Goal: Book appointment/travel/reservation

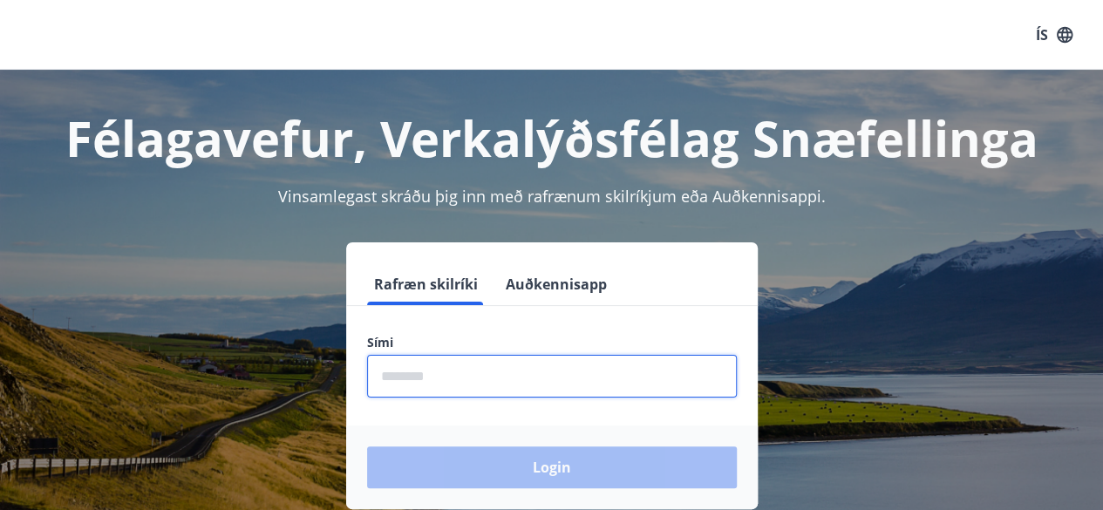
click at [463, 378] on input "phone" at bounding box center [552, 376] width 370 height 43
type input "********"
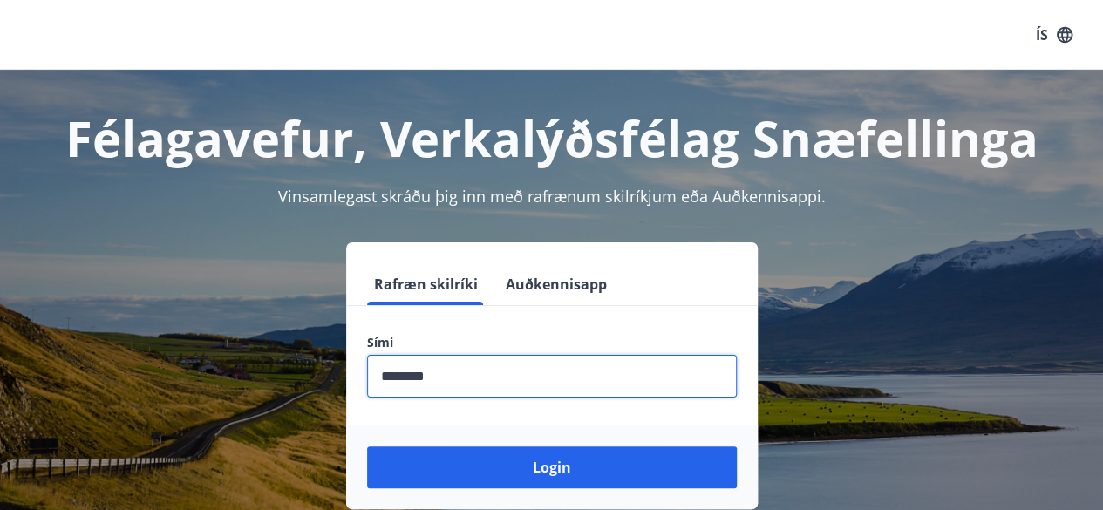
click at [367, 446] on button "Login" at bounding box center [552, 467] width 370 height 42
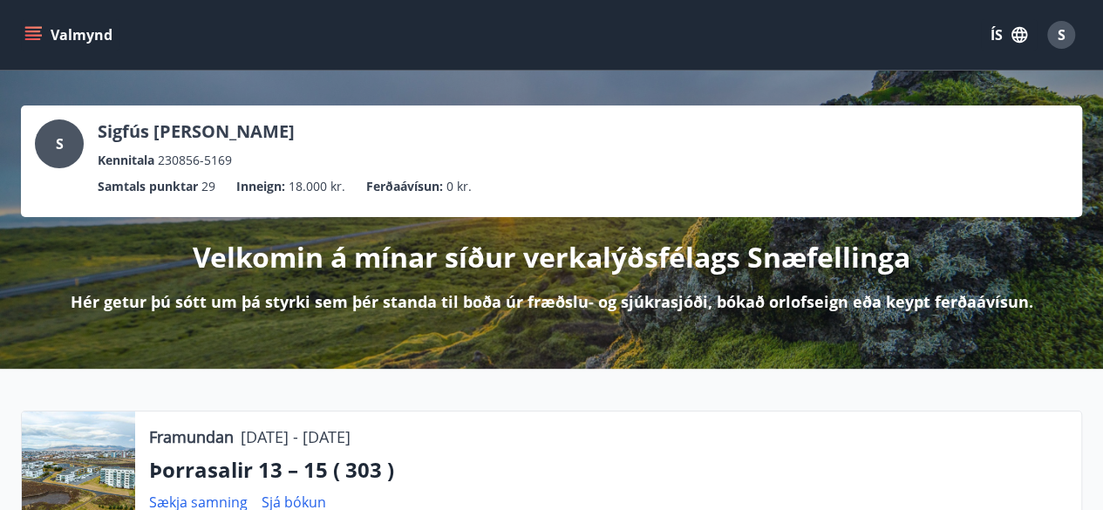
click at [31, 30] on icon "menu" at bounding box center [32, 34] width 17 height 17
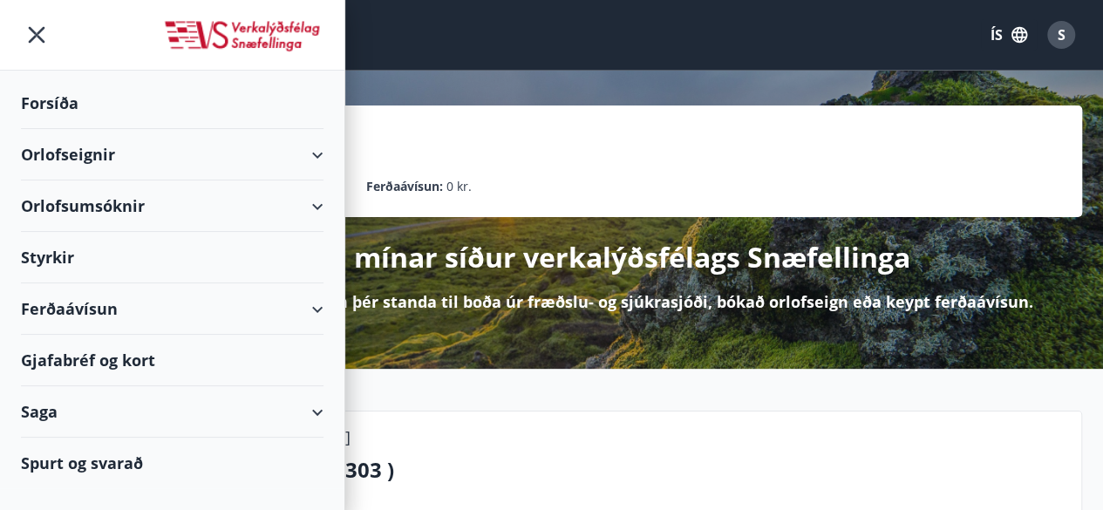
click at [113, 158] on div "Orlofseignir" at bounding box center [172, 154] width 303 height 51
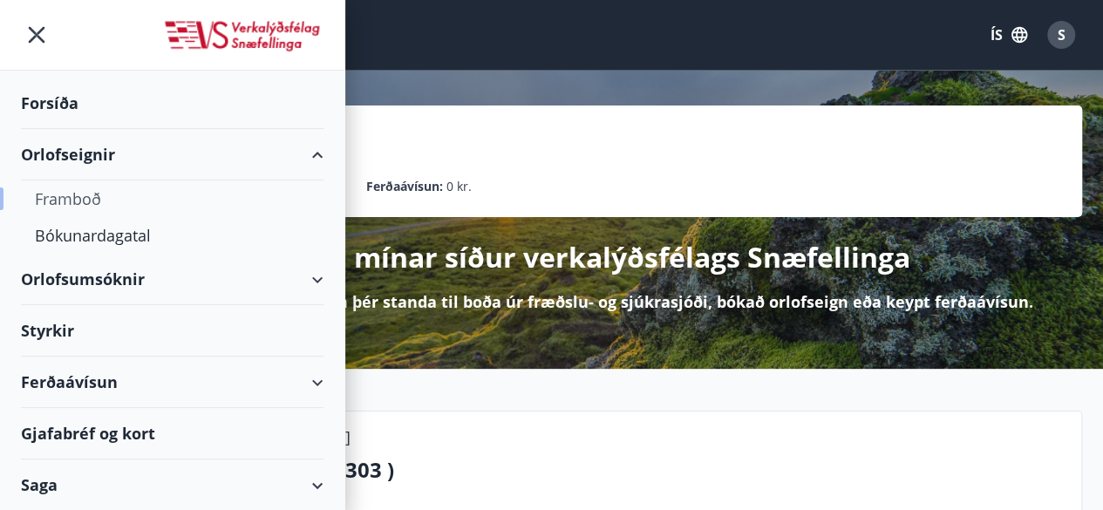
click at [84, 191] on div "Framboð" at bounding box center [172, 199] width 275 height 37
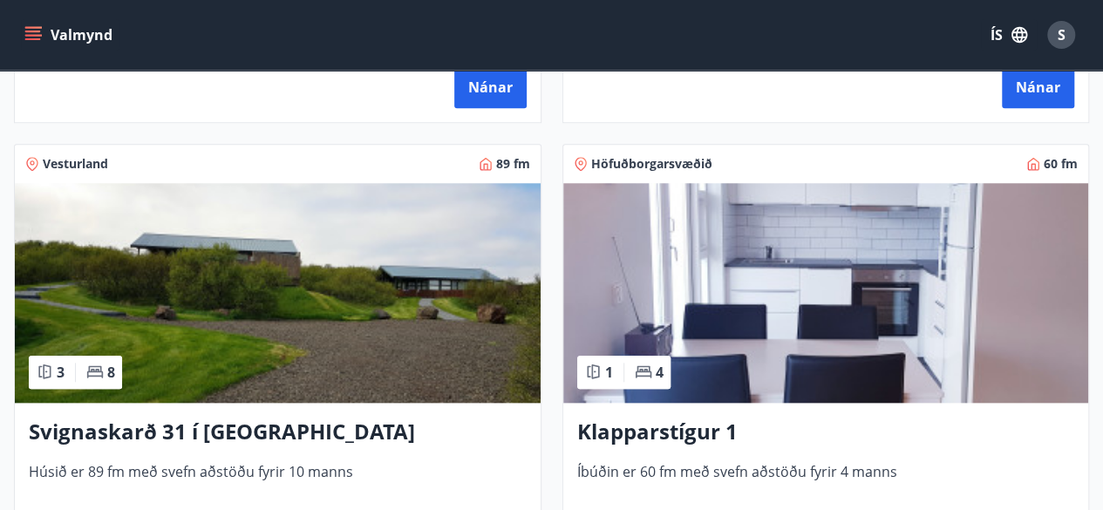
scroll to position [802, 0]
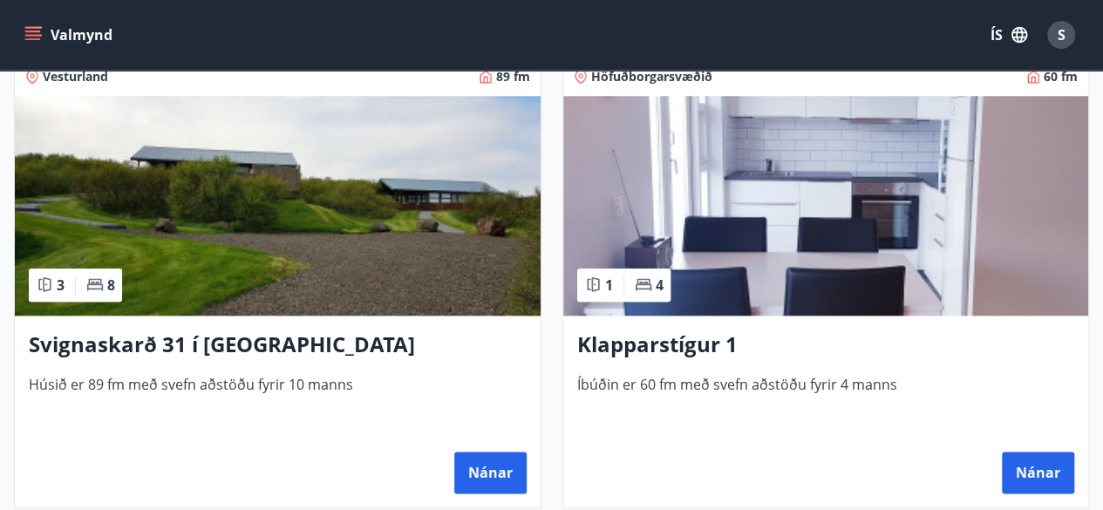
click at [928, 222] on img at bounding box center [826, 206] width 526 height 220
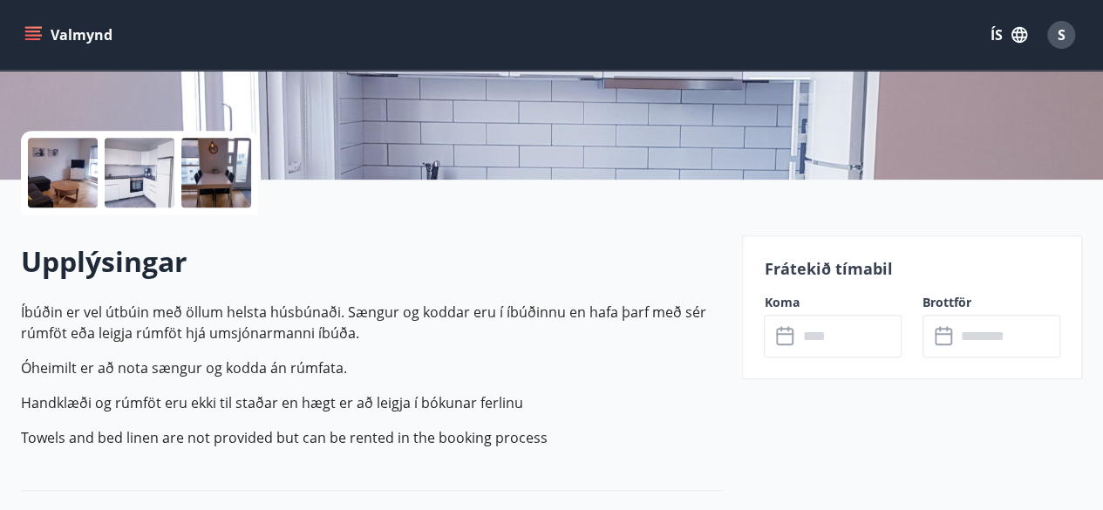
scroll to position [384, 0]
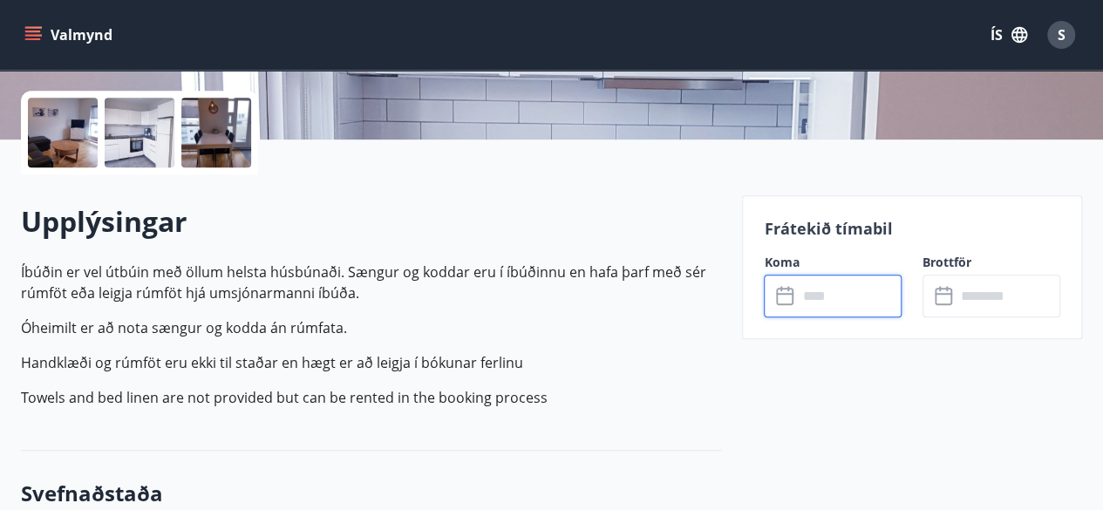
click at [866, 297] on input "text" at bounding box center [849, 296] width 105 height 43
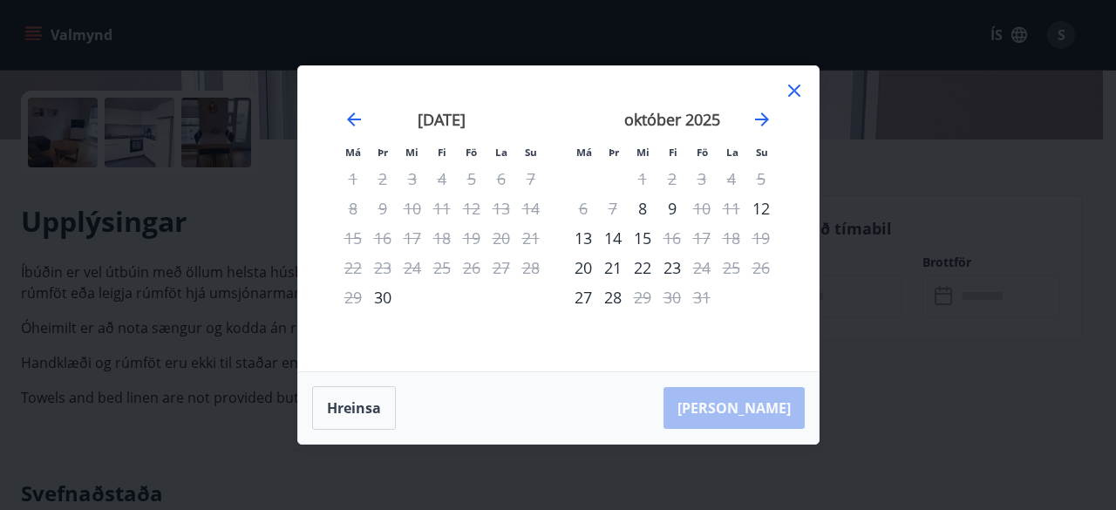
click at [792, 90] on icon at bounding box center [794, 91] width 12 height 12
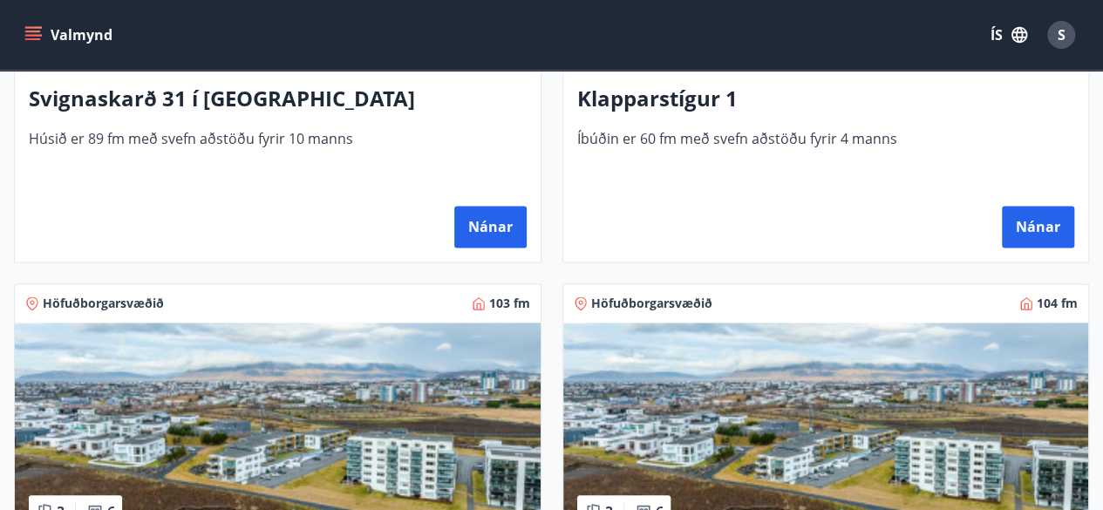
scroll to position [1081, 0]
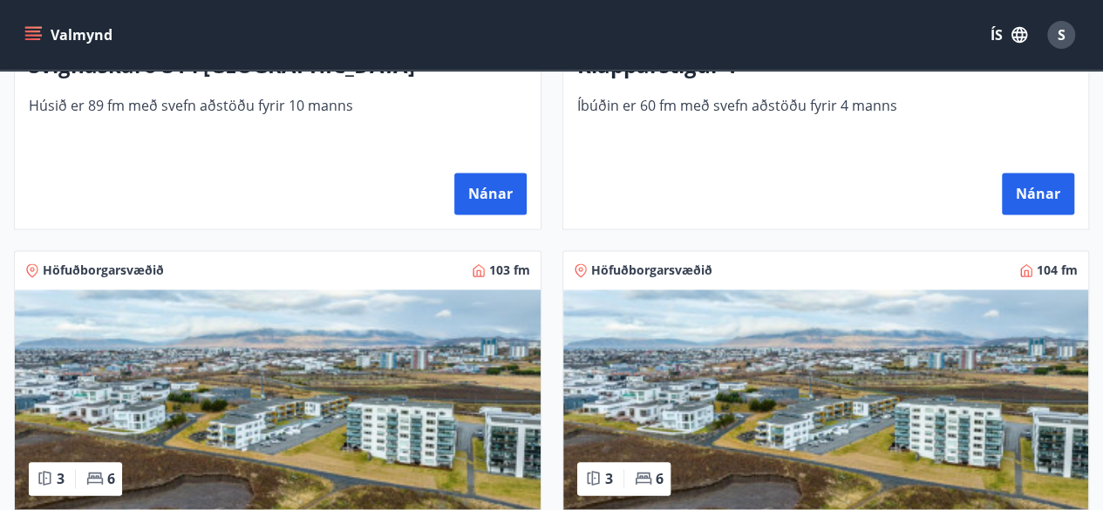
click at [298, 426] on img at bounding box center [278, 400] width 526 height 220
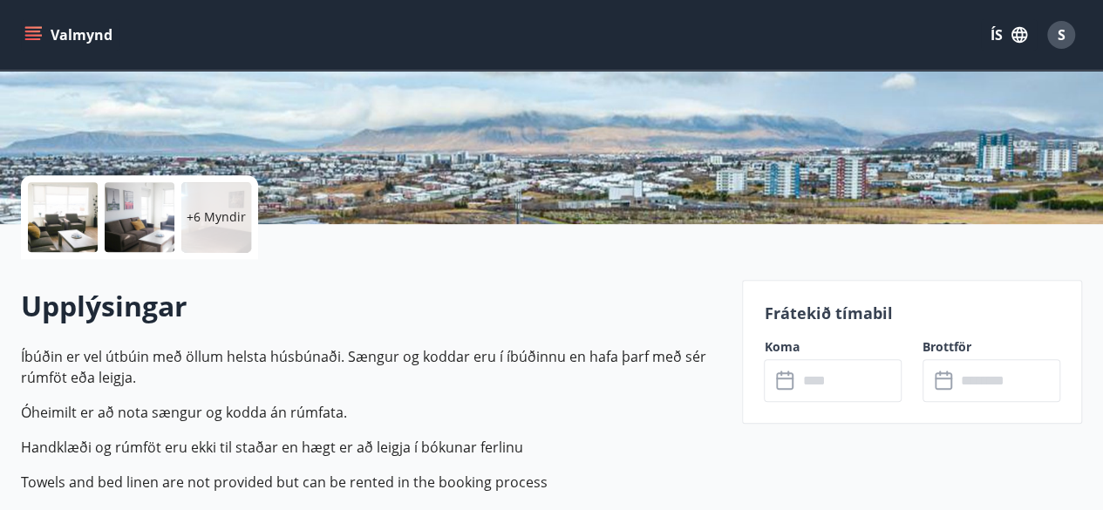
scroll to position [314, 0]
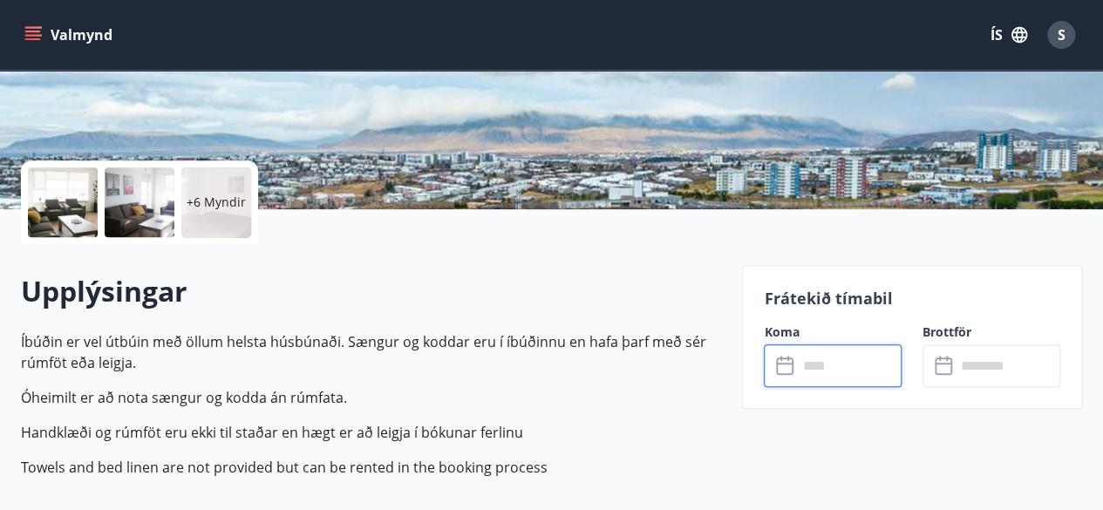
click at [853, 374] on input "text" at bounding box center [849, 365] width 105 height 43
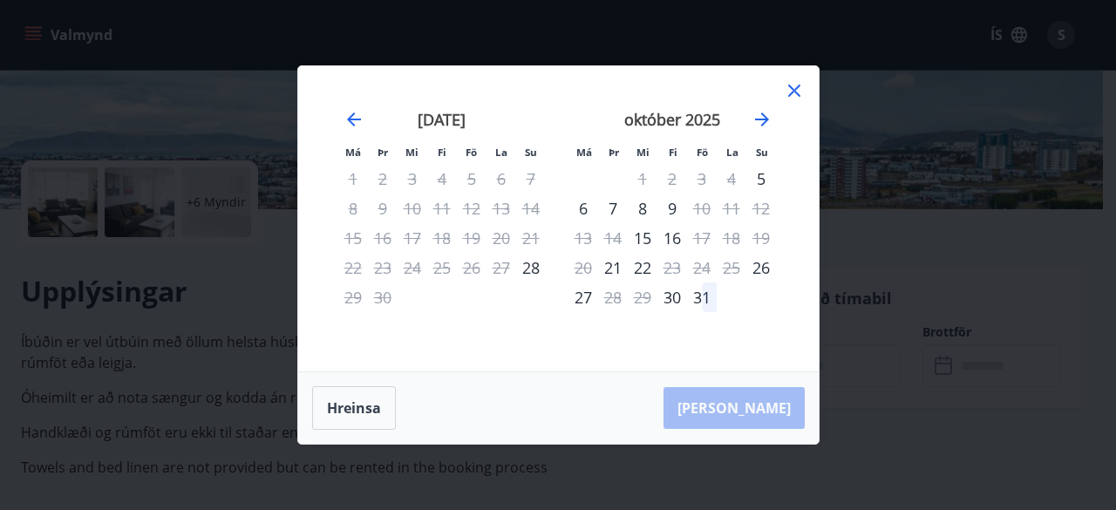
click at [797, 85] on icon at bounding box center [794, 90] width 21 height 21
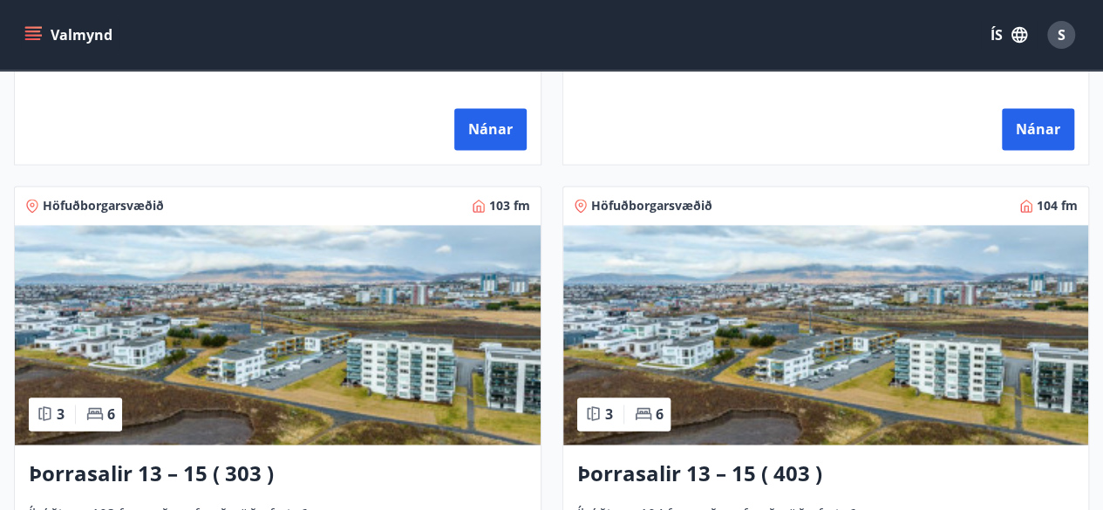
scroll to position [1186, 0]
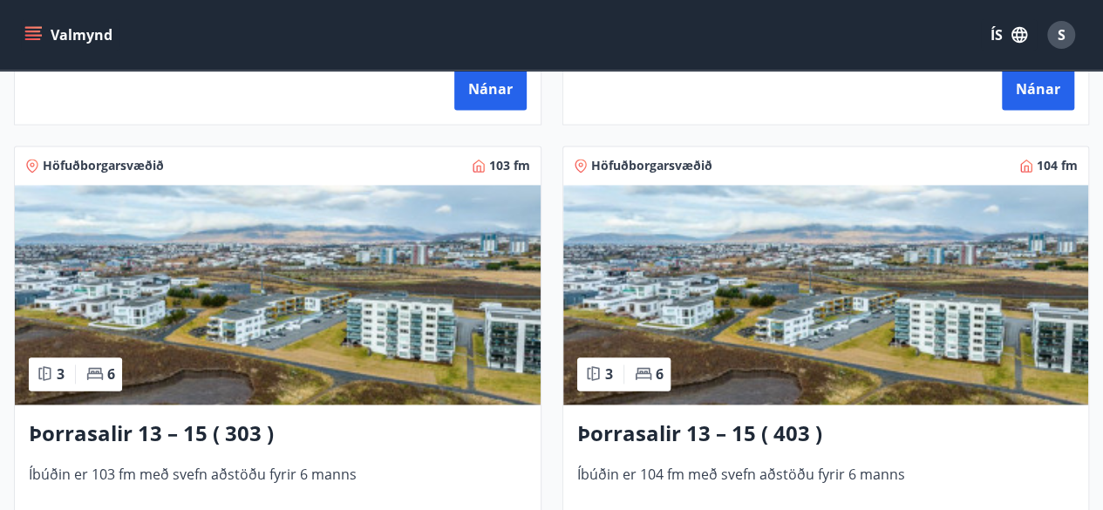
click at [929, 351] on img at bounding box center [826, 295] width 526 height 220
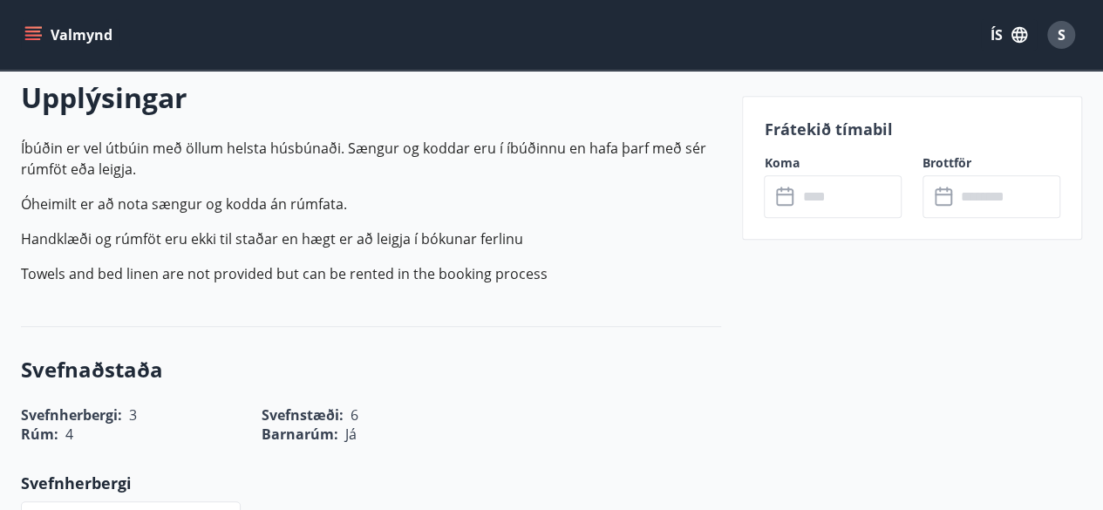
scroll to position [558, 0]
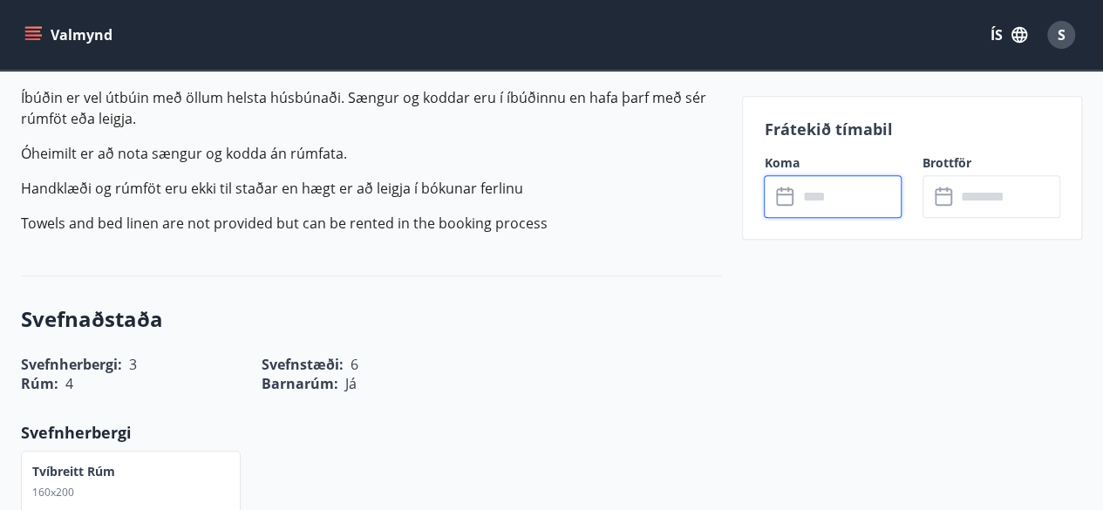
click at [856, 204] on input "text" at bounding box center [849, 196] width 105 height 43
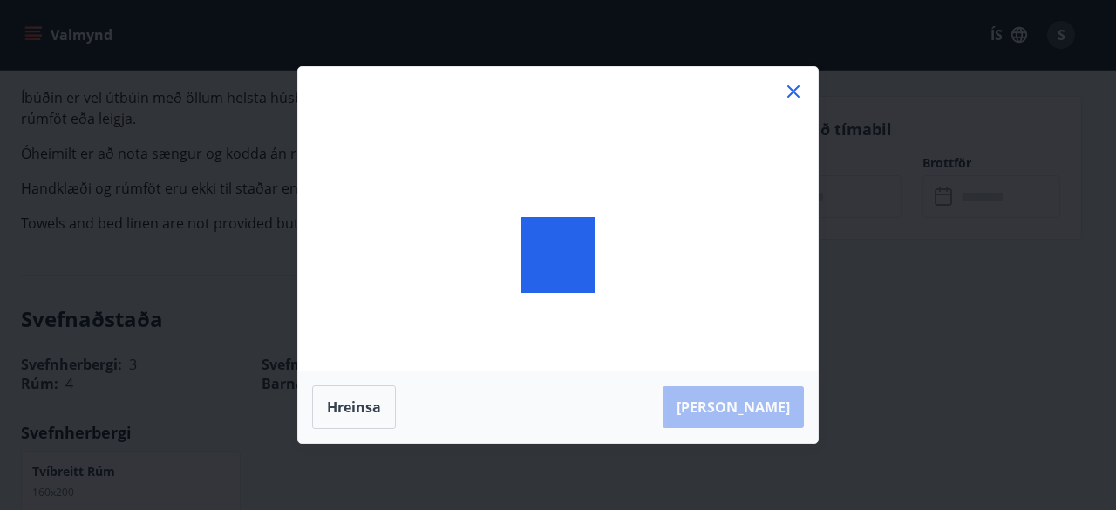
click at [856, 204] on div "[PERSON_NAME]" at bounding box center [558, 255] width 1116 height 510
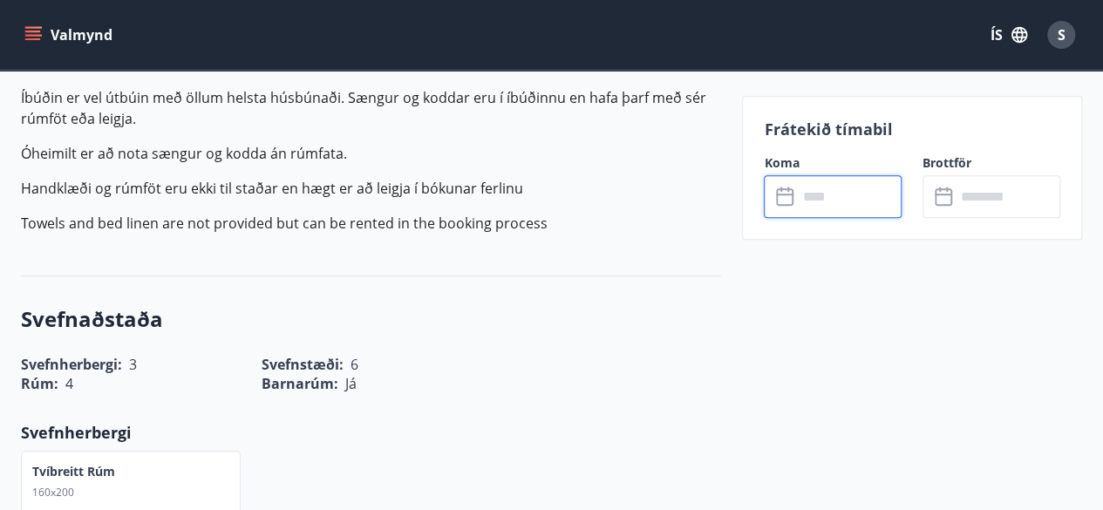
click at [857, 200] on input "text" at bounding box center [849, 196] width 105 height 43
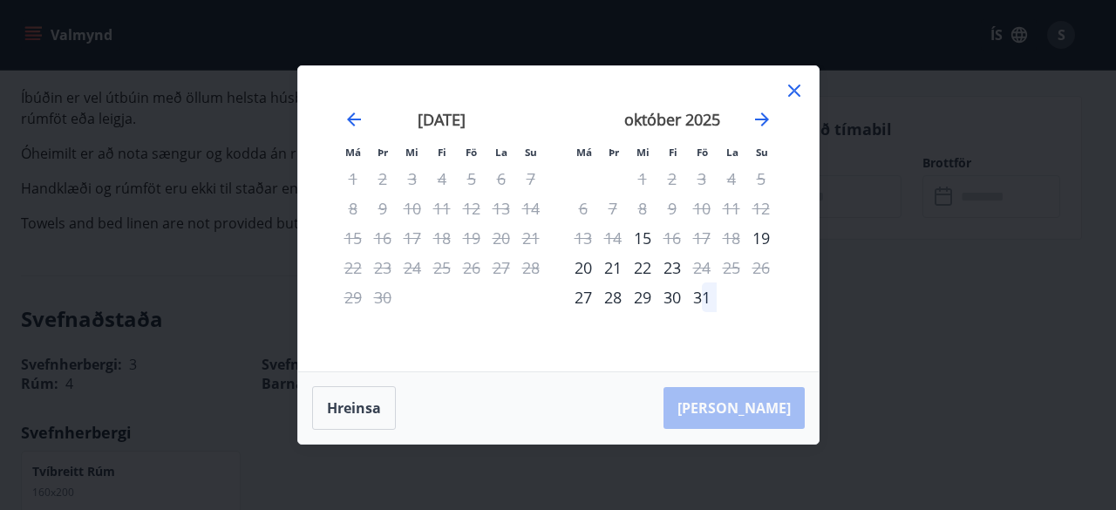
click at [857, 200] on div "Má Þr Mi Fi Fö La Su Má Þr Mi Fi Fö La Su [DATE] 1 2 3 4 5 6 7 8 9 10 11 12 13 …" at bounding box center [558, 255] width 1116 height 510
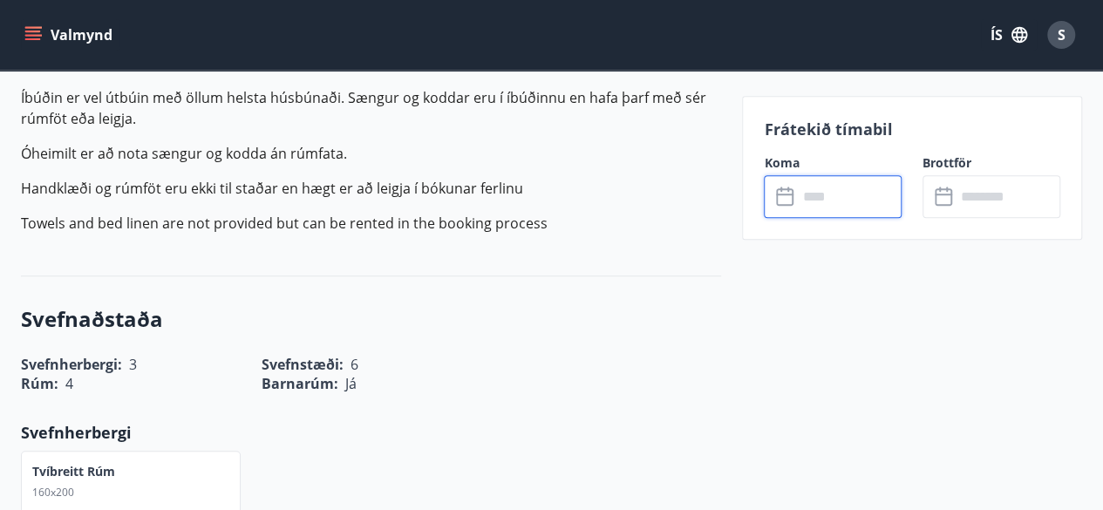
click at [851, 203] on input "text" at bounding box center [849, 196] width 105 height 43
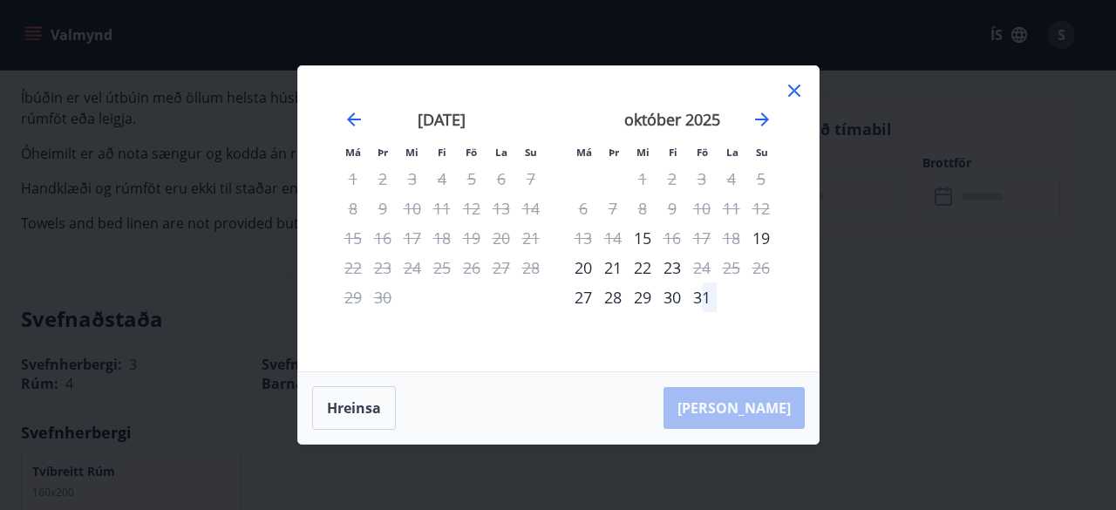
click at [794, 88] on icon at bounding box center [794, 90] width 21 height 21
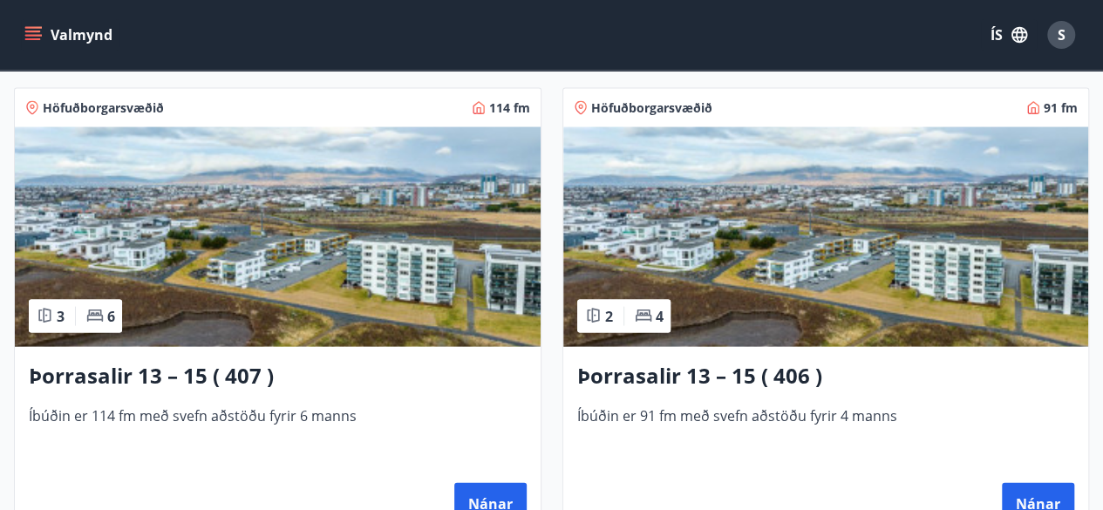
scroll to position [1744, 0]
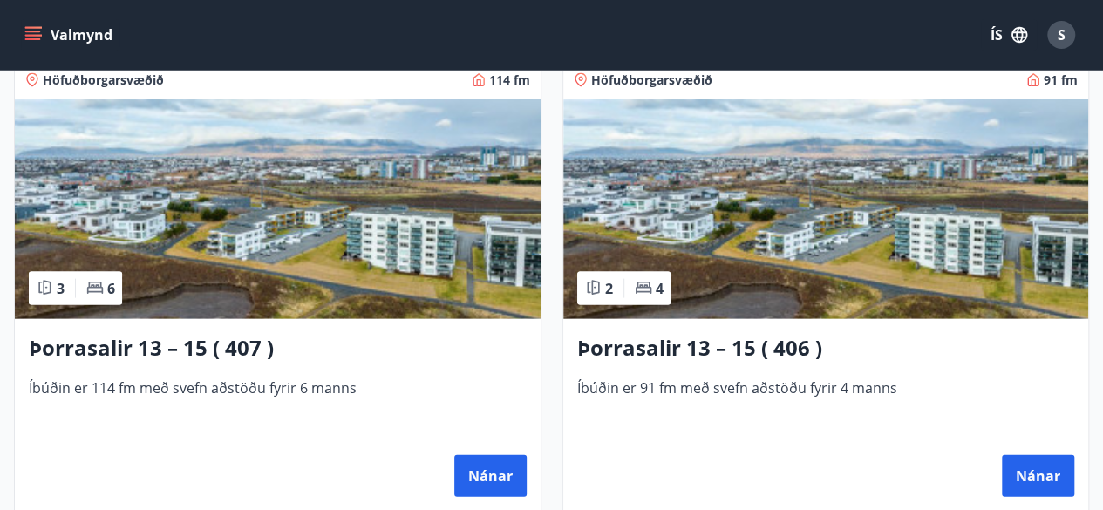
click at [241, 280] on img at bounding box center [278, 209] width 526 height 220
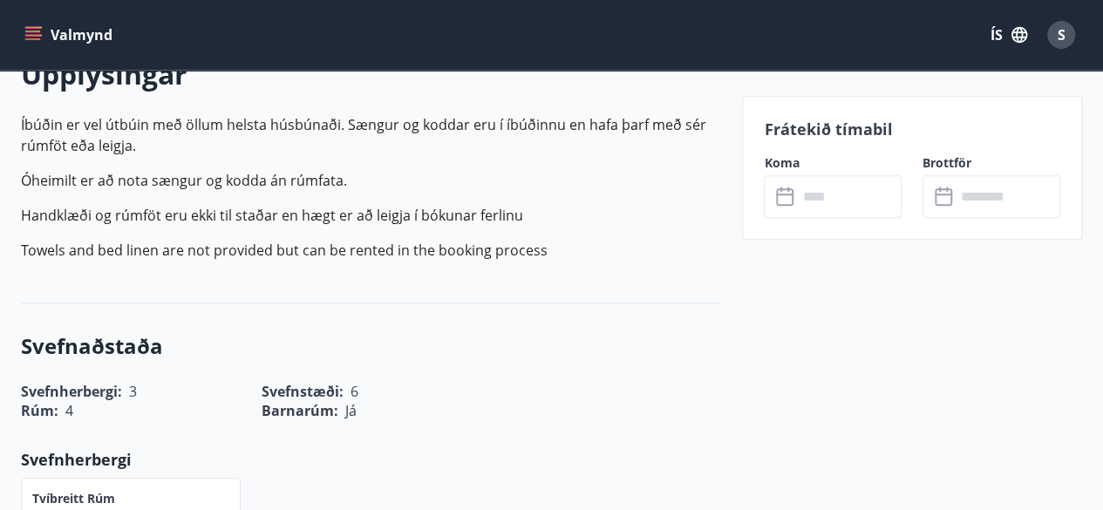
scroll to position [558, 0]
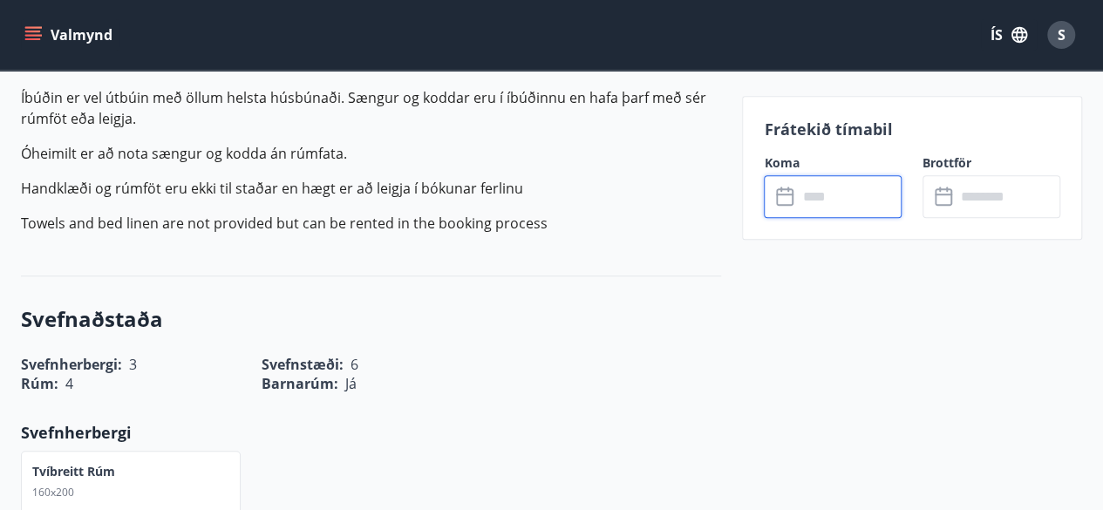
click at [835, 201] on input "text" at bounding box center [849, 196] width 105 height 43
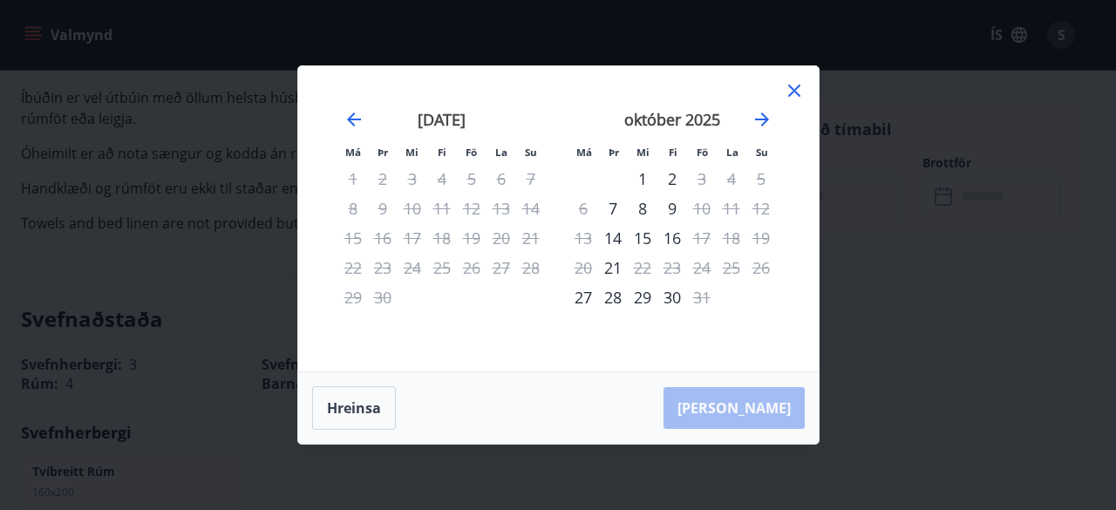
click at [794, 89] on icon at bounding box center [794, 90] width 21 height 21
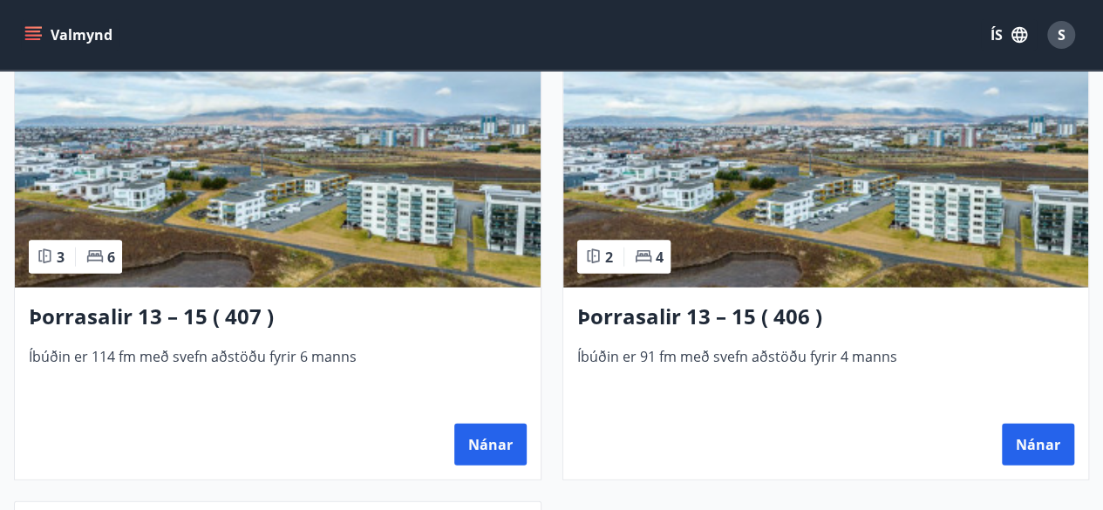
scroll to position [1779, 0]
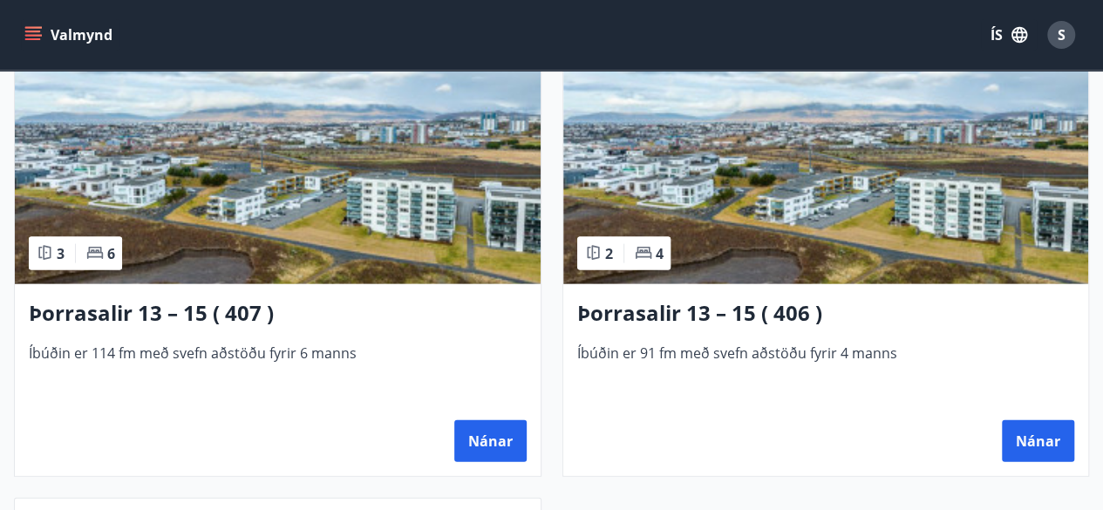
click at [987, 235] on img at bounding box center [826, 175] width 526 height 220
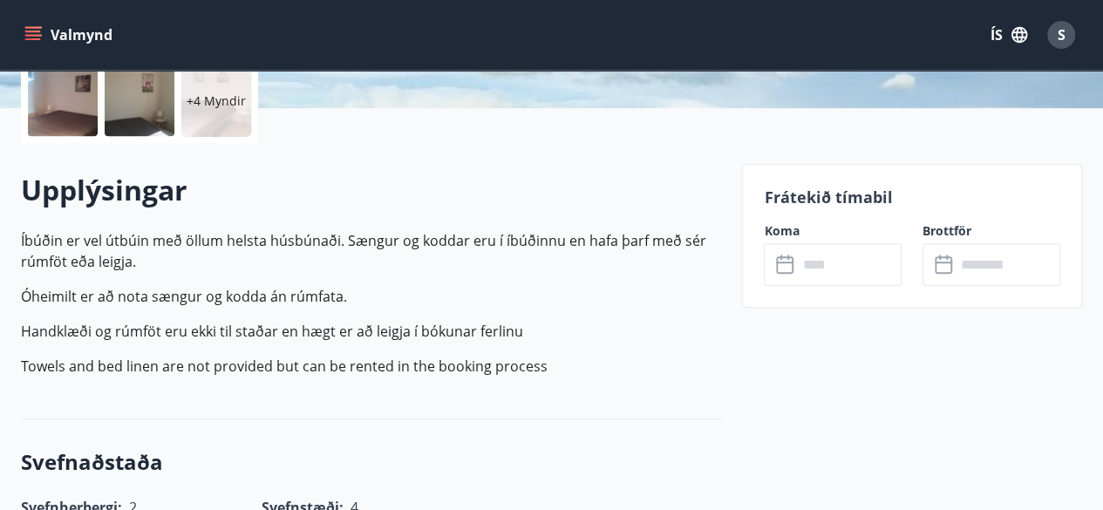
scroll to position [419, 0]
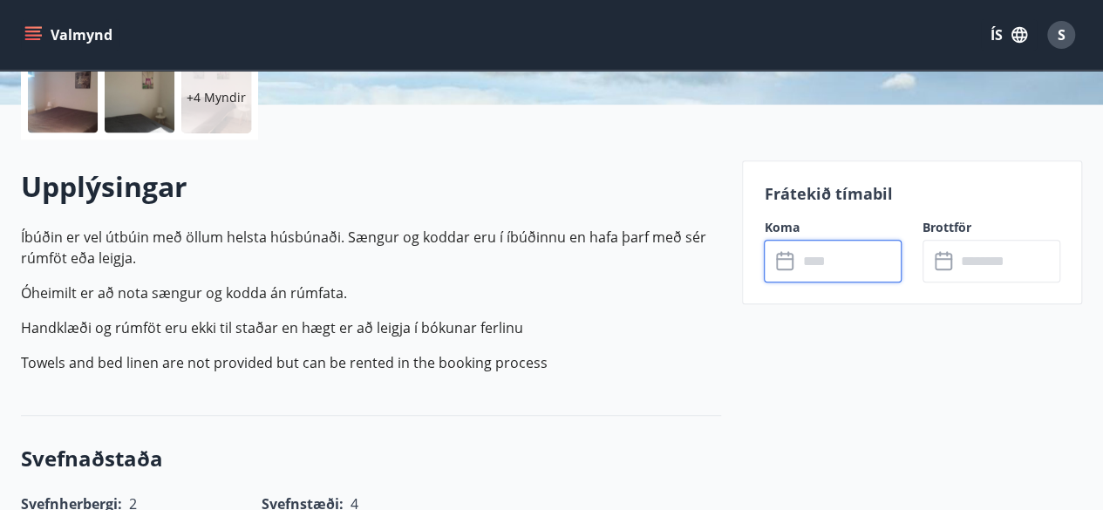
click at [867, 258] on input "text" at bounding box center [849, 261] width 105 height 43
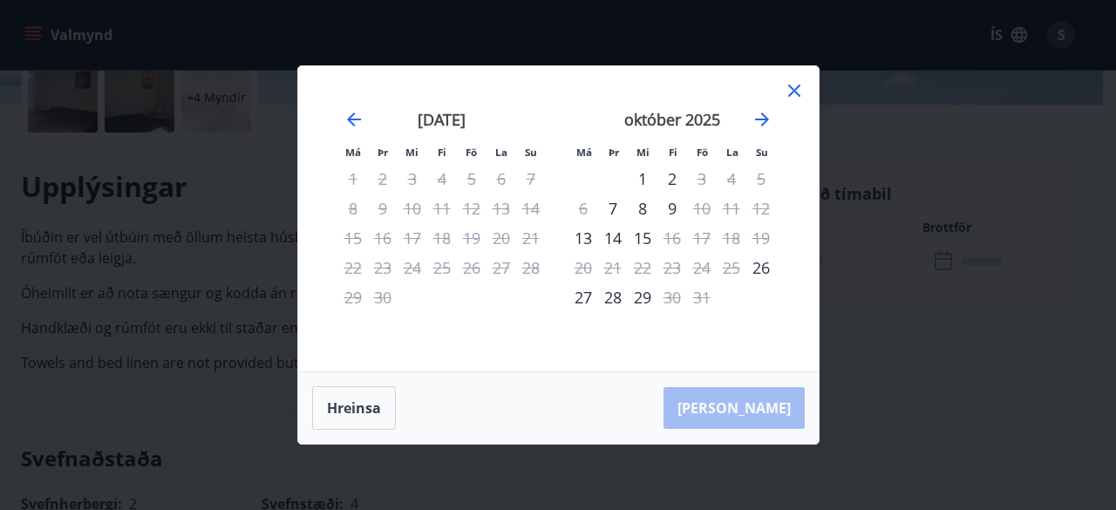
click at [793, 92] on icon at bounding box center [794, 91] width 12 height 12
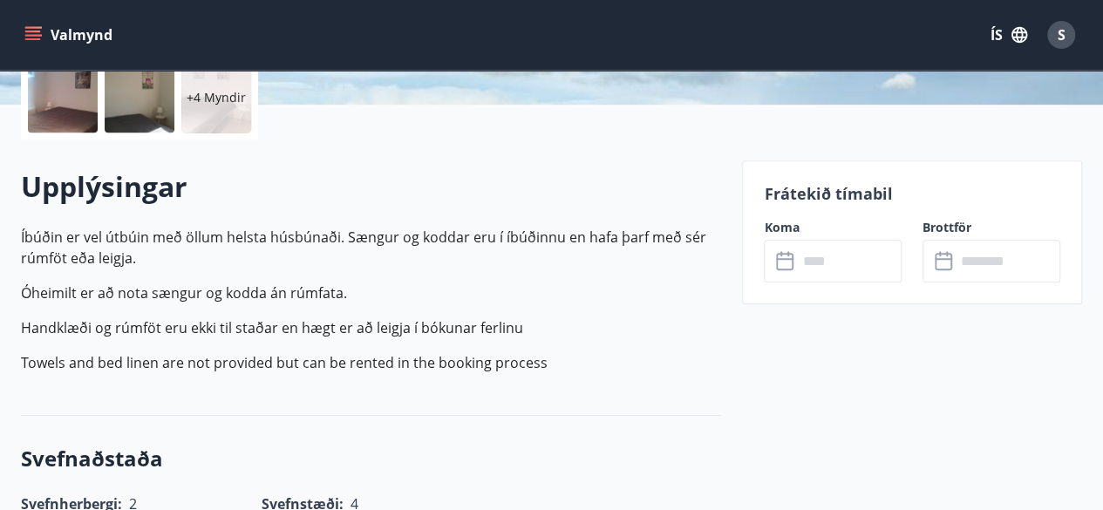
click at [34, 30] on icon "menu" at bounding box center [32, 34] width 17 height 17
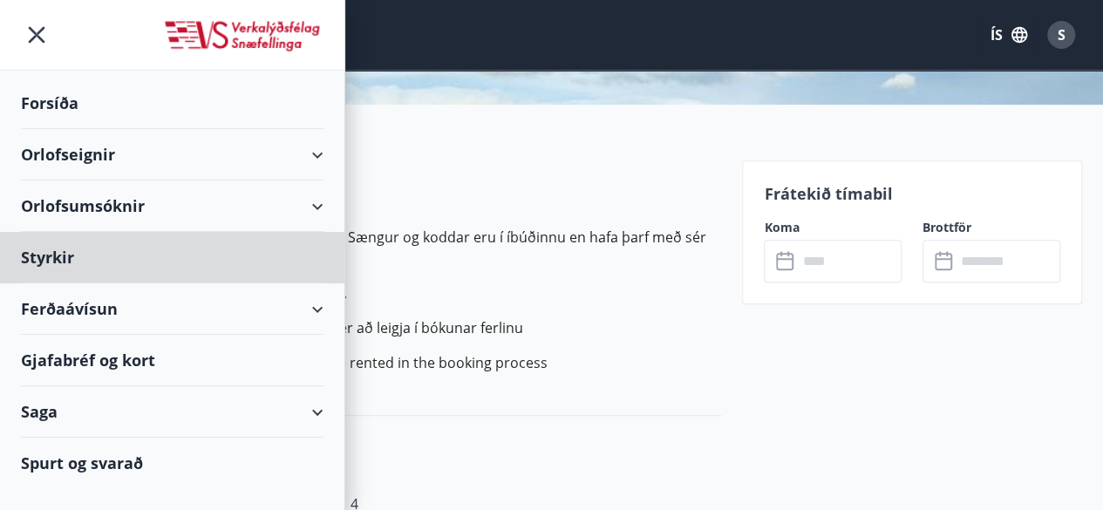
click at [70, 104] on div "Forsíða" at bounding box center [172, 103] width 303 height 51
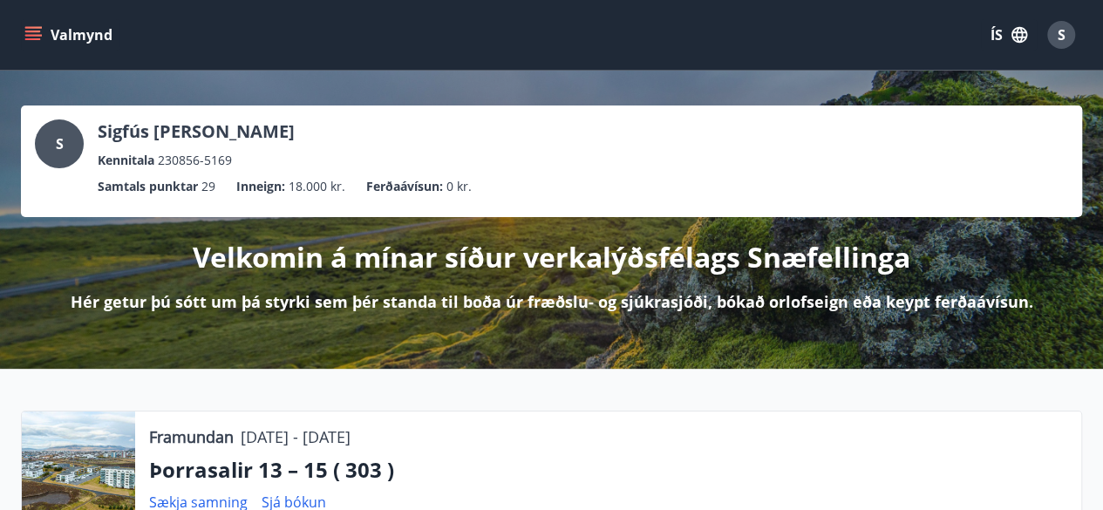
click at [75, 37] on button "Valmynd" at bounding box center [70, 34] width 99 height 31
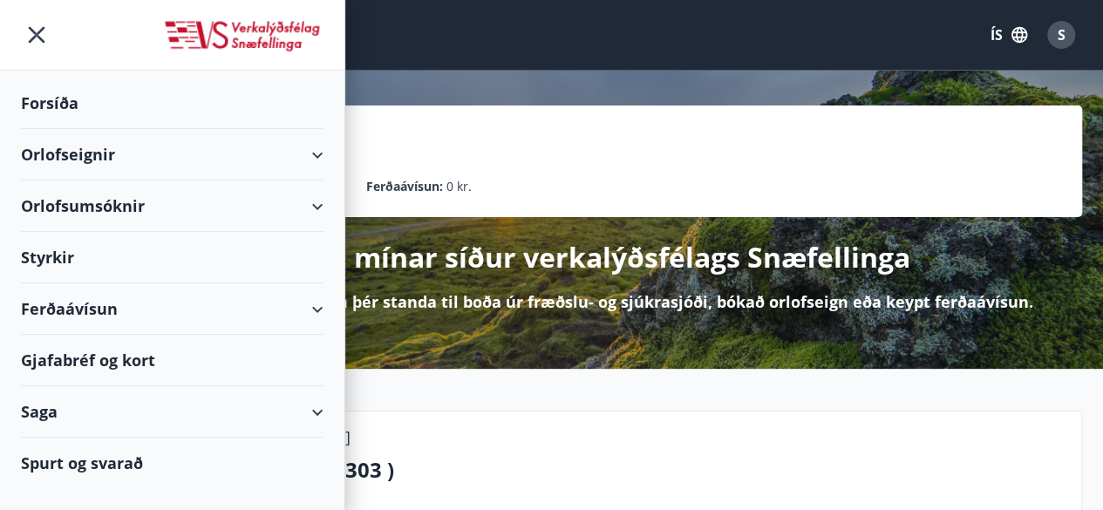
click at [56, 156] on div "Orlofseignir" at bounding box center [172, 154] width 303 height 51
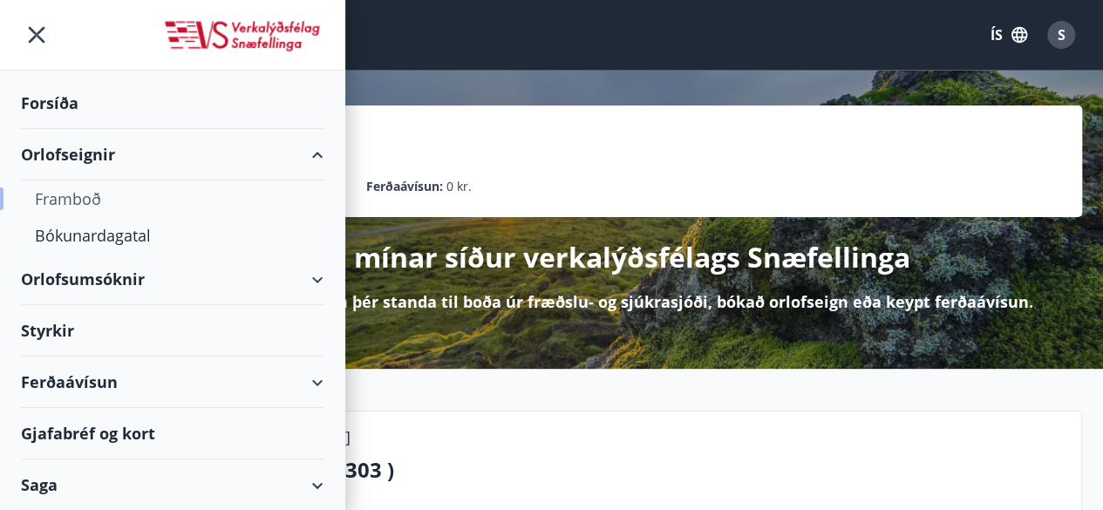
click at [89, 194] on div "Framboð" at bounding box center [172, 199] width 275 height 37
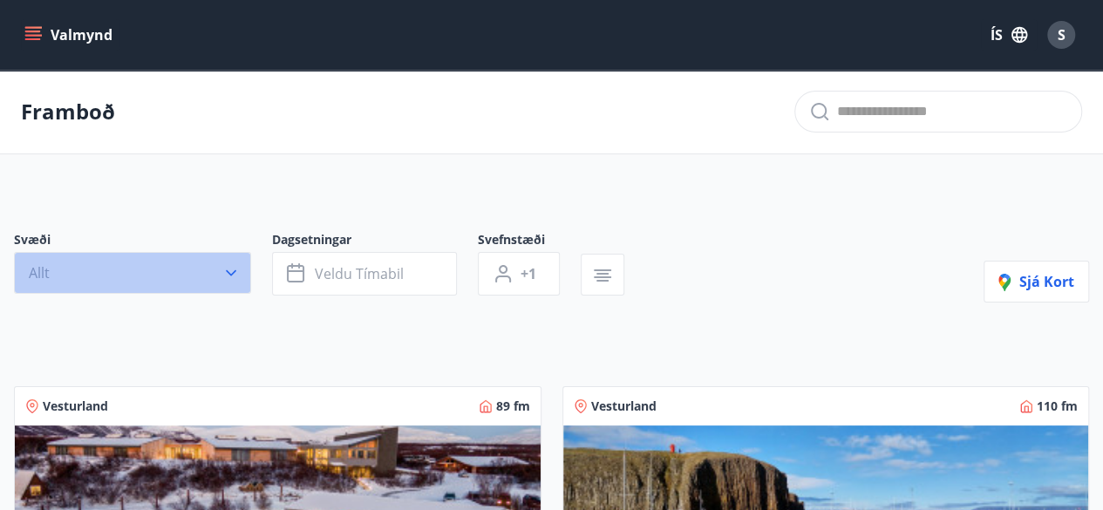
click at [239, 273] on icon "button" at bounding box center [230, 272] width 17 height 17
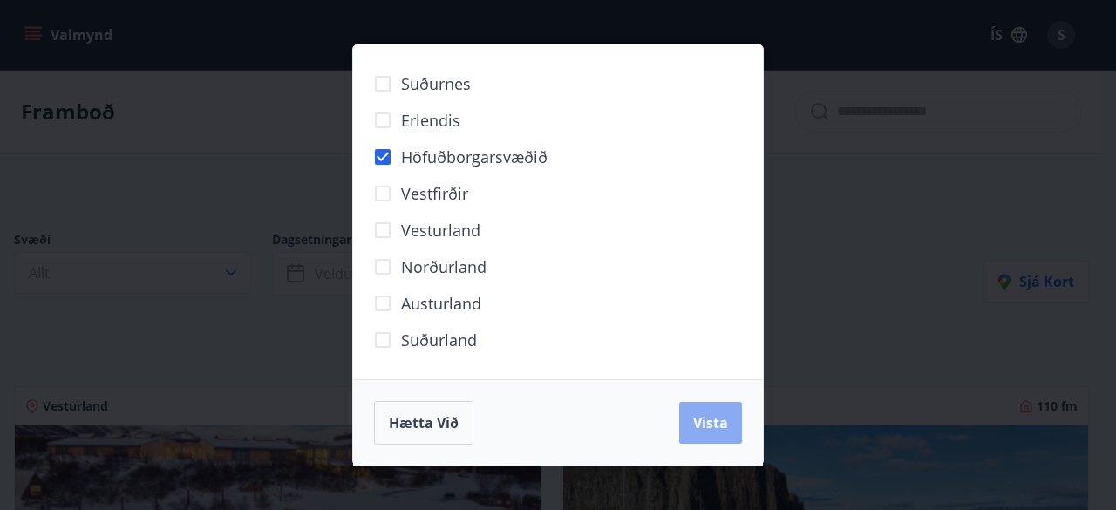
click at [713, 423] on span "Vista" at bounding box center [710, 422] width 35 height 19
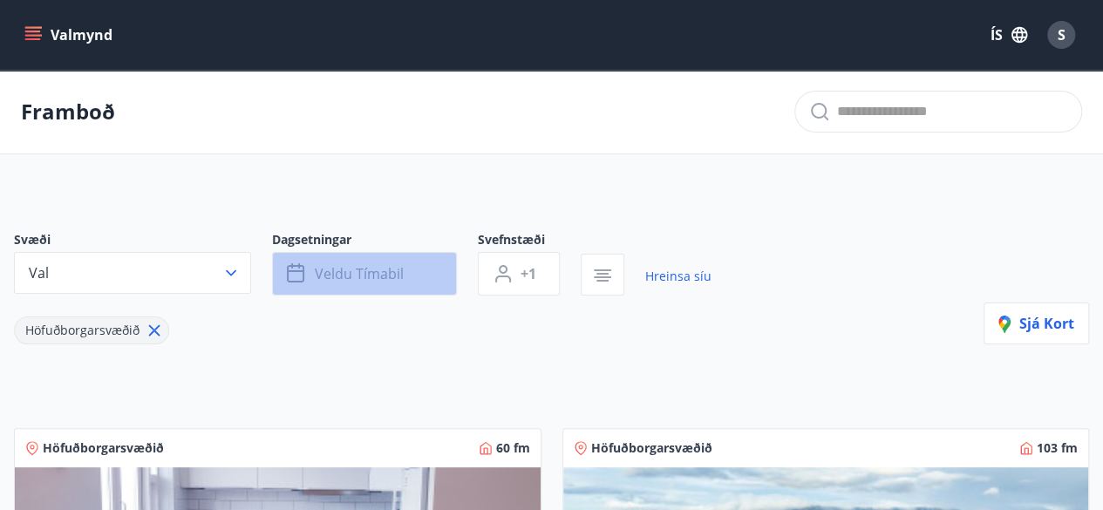
click at [431, 268] on button "Veldu tímabil" at bounding box center [364, 274] width 185 height 44
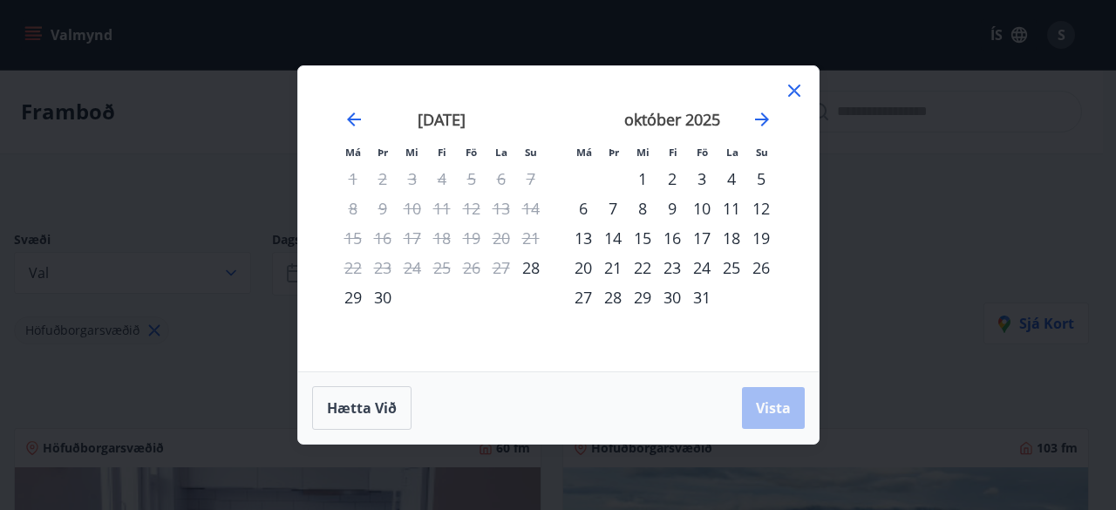
click at [698, 177] on div "3" at bounding box center [702, 179] width 30 height 30
click at [763, 171] on div "5" at bounding box center [761, 179] width 30 height 30
click at [773, 404] on span "Vista" at bounding box center [773, 408] width 35 height 19
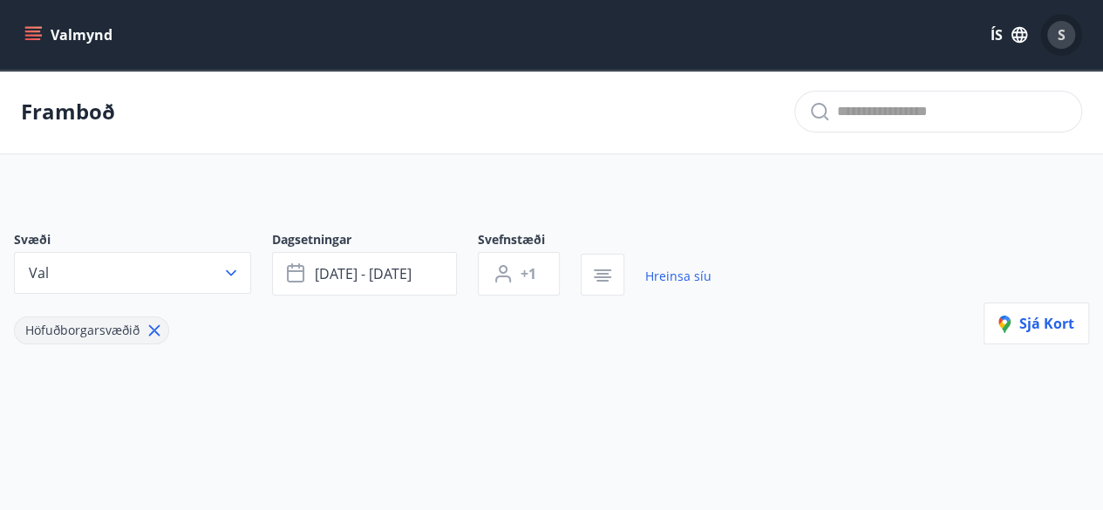
click at [1060, 34] on span "S" at bounding box center [1062, 34] width 8 height 19
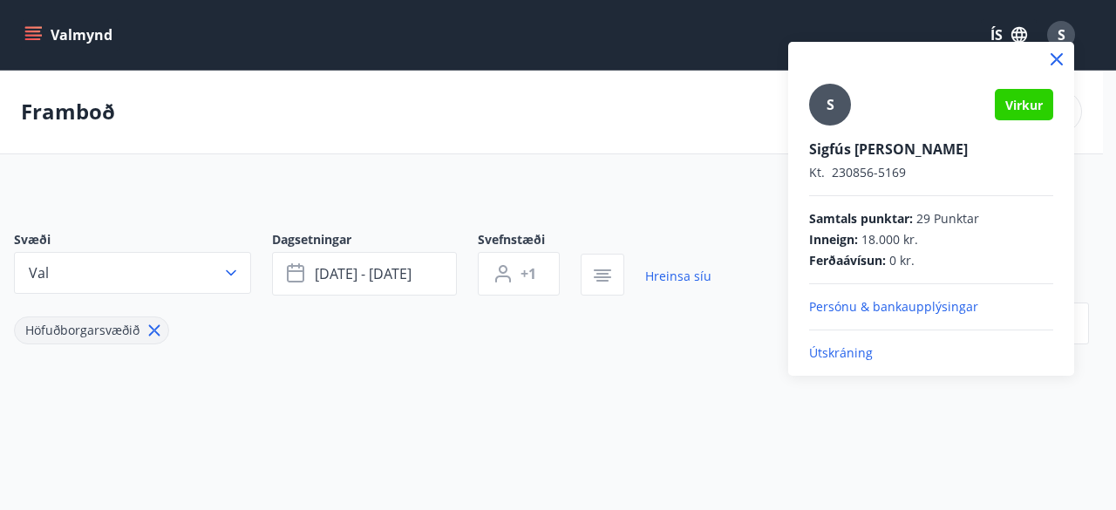
click at [836, 351] on p "Útskráning" at bounding box center [931, 352] width 244 height 17
